Goal: Task Accomplishment & Management: Manage account settings

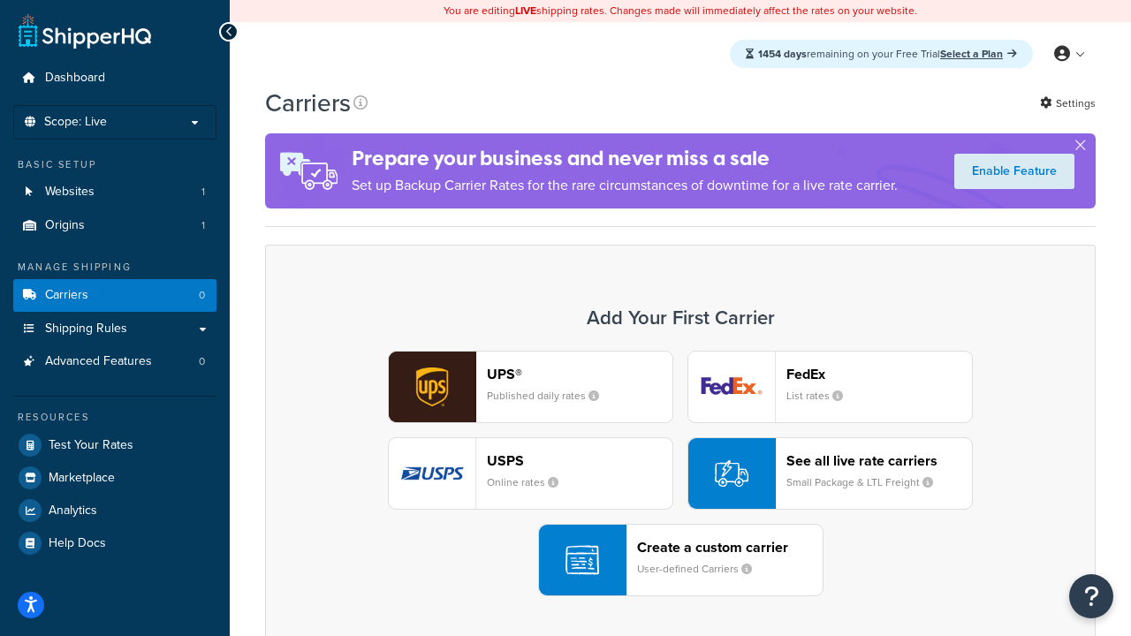
click at [681, 474] on div "UPS® Published daily rates FedEx List rates USPS Online rates See all live rate…" at bounding box center [681, 474] width 794 height 246
click at [879, 374] on header "FedEx" at bounding box center [880, 374] width 186 height 17
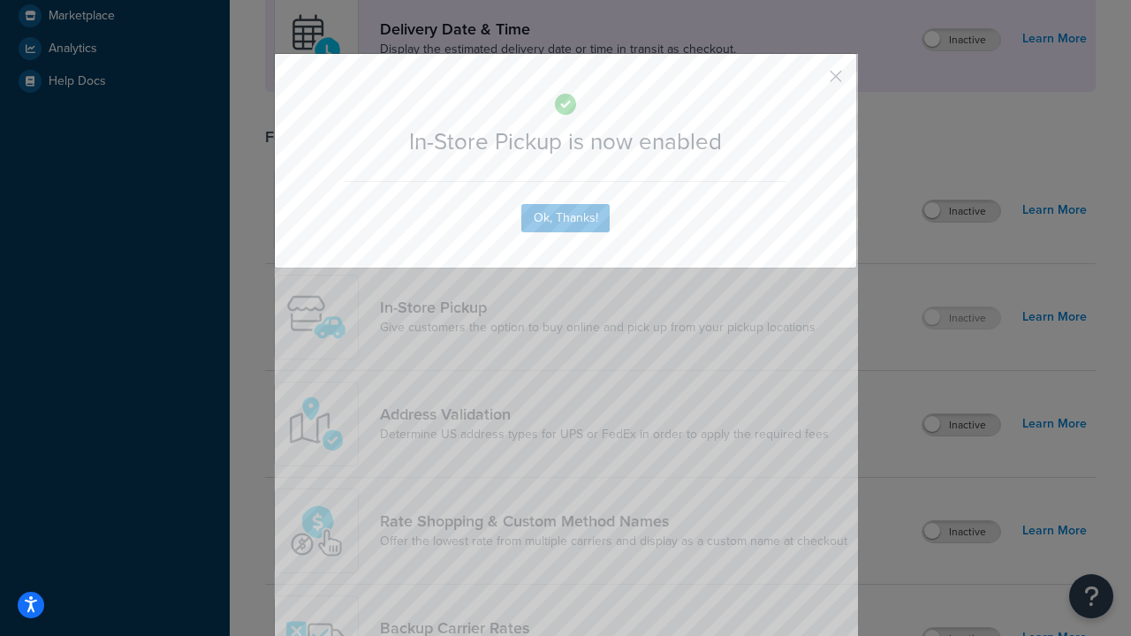
click at [810, 82] on button "button" at bounding box center [810, 82] width 4 height 4
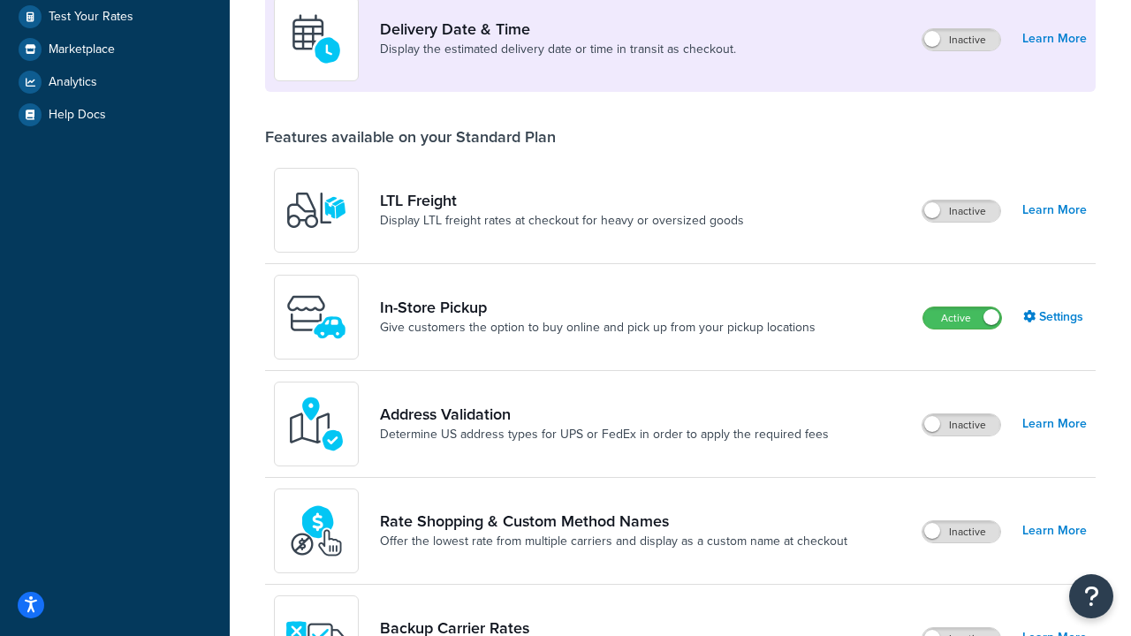
scroll to position [496, 0]
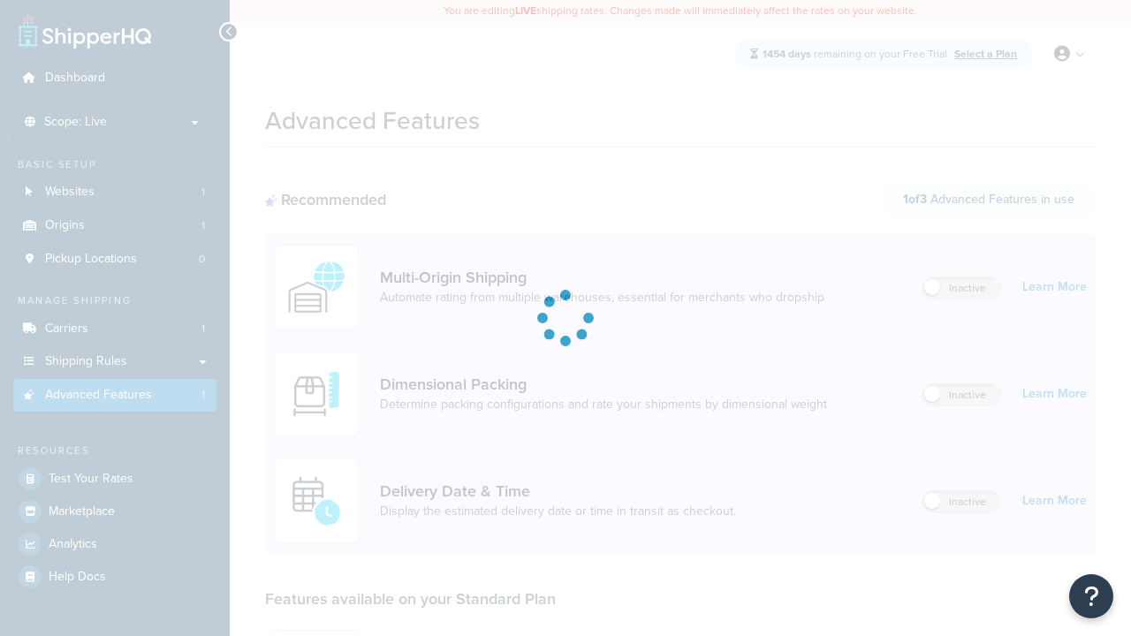
scroll to position [462, 0]
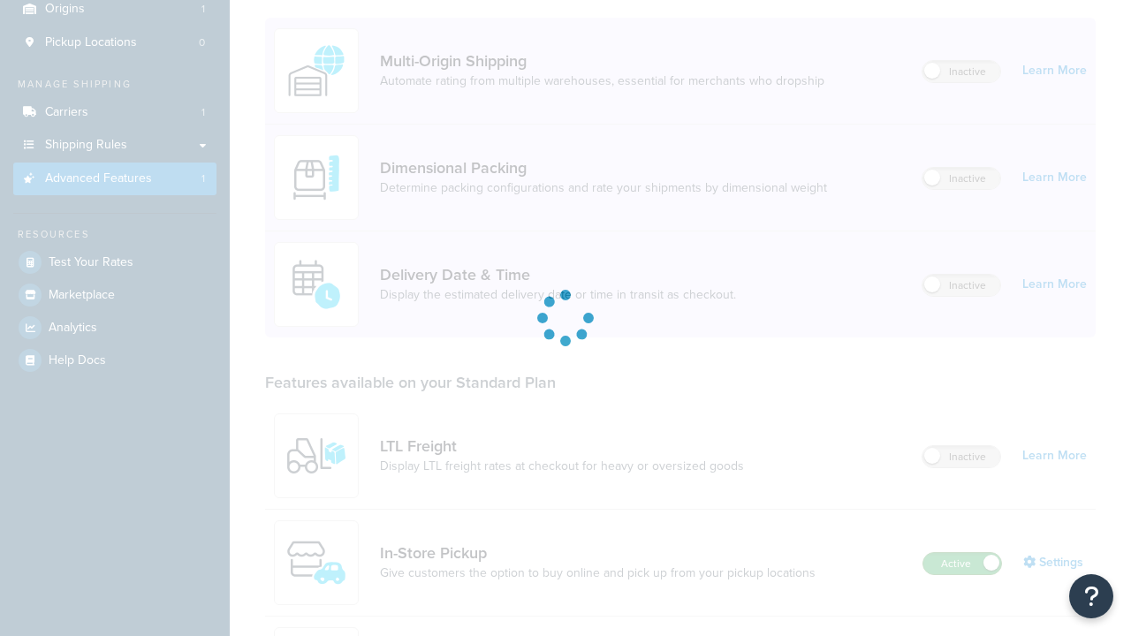
click at [962, 553] on label "Active" at bounding box center [963, 563] width 78 height 21
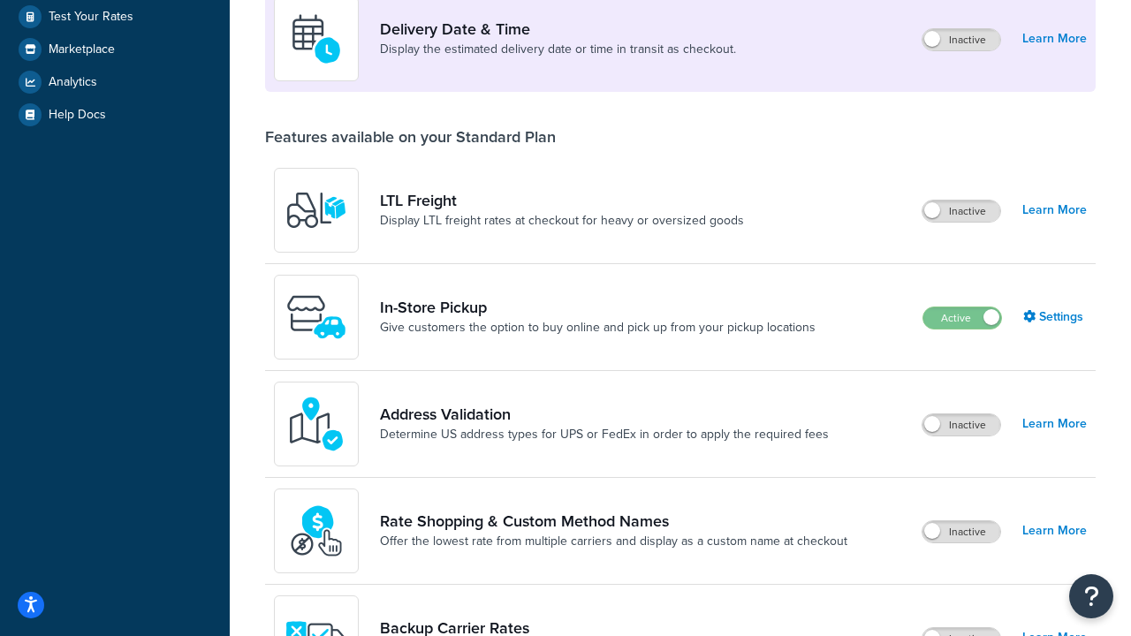
scroll to position [429, 0]
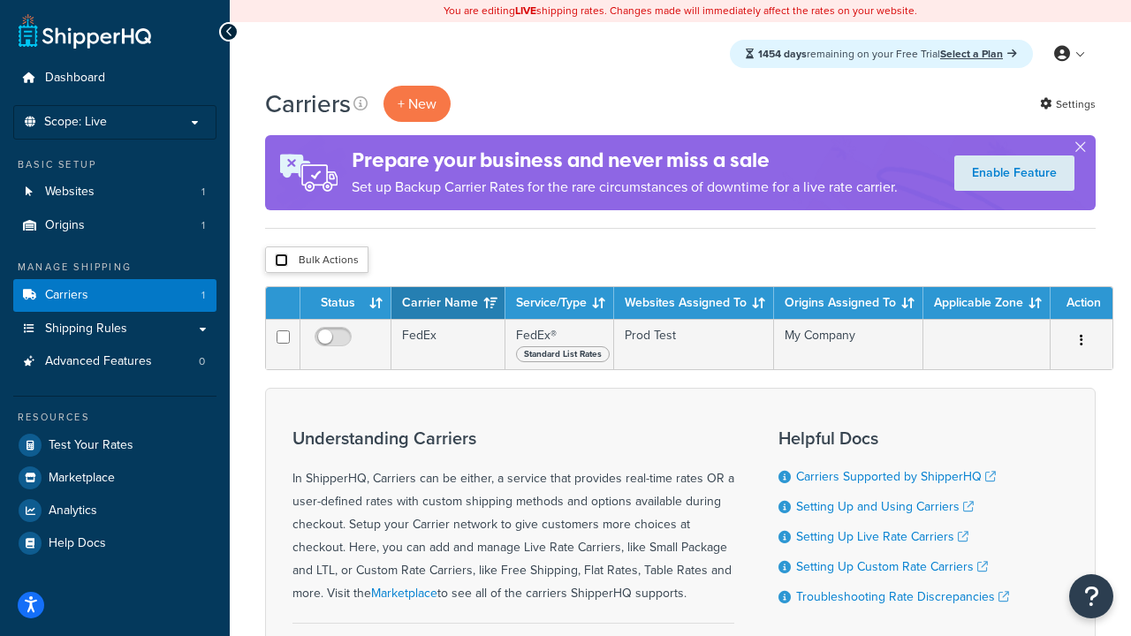
click at [281, 261] on input "checkbox" at bounding box center [281, 260] width 13 height 13
checkbox input "true"
click at [0, 0] on button "Delete" at bounding box center [0, 0] width 0 height 0
